Goal: Navigation & Orientation: Find specific page/section

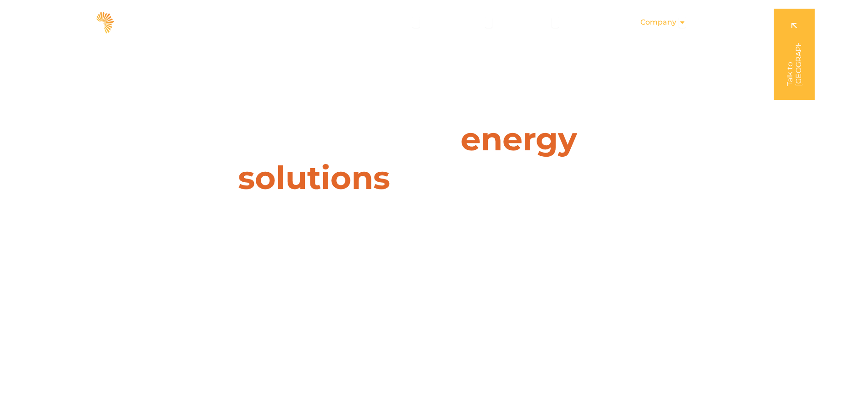
click at [657, 27] on span "Company" at bounding box center [659, 22] width 36 height 11
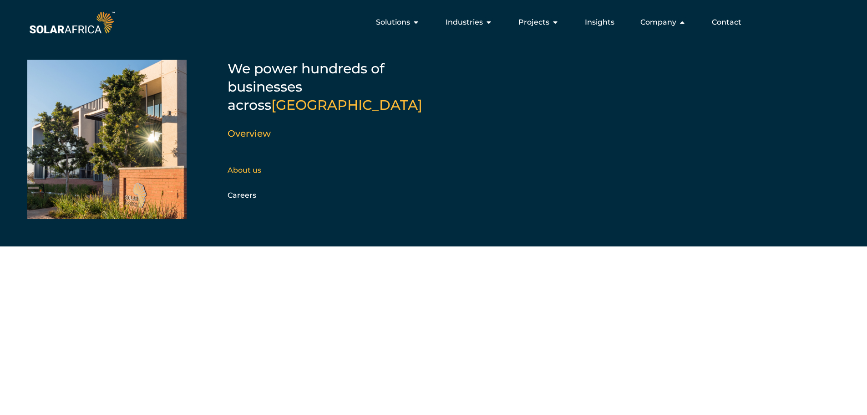
click at [260, 166] on link "About us" at bounding box center [245, 170] width 34 height 9
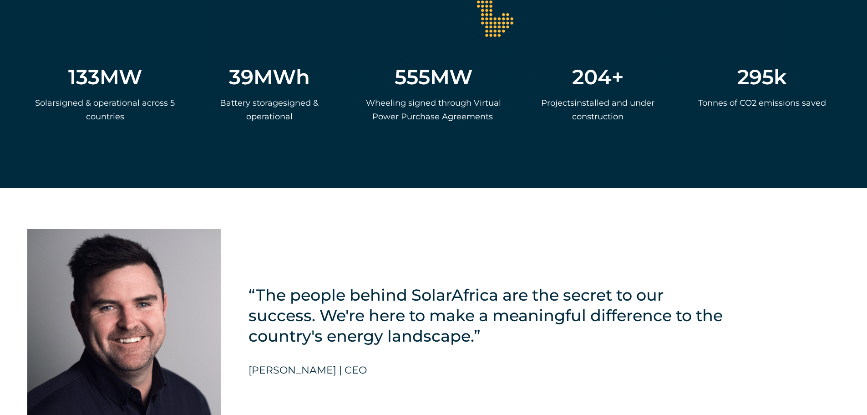
scroll to position [1912, 0]
